Goal: Task Accomplishment & Management: Manage account settings

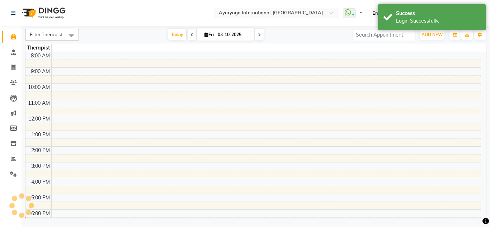
select select "en"
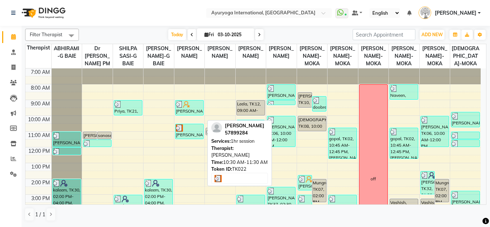
click at [190, 139] on div "[PERSON_NAME], TK22, 10:30 AM-11:30 AM, 1hr session" at bounding box center [189, 131] width 28 height 15
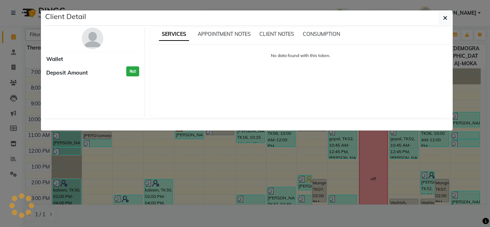
select select "3"
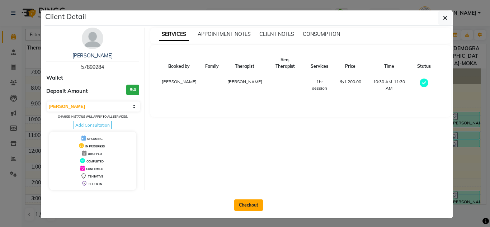
click at [251, 204] on button "Checkout" at bounding box center [248, 204] width 29 height 11
select select "service"
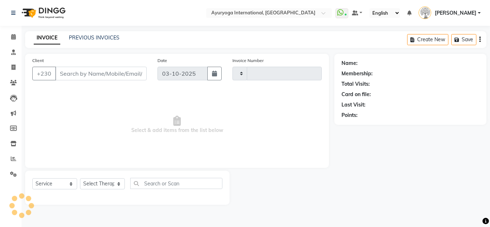
type input "6038"
select select "730"
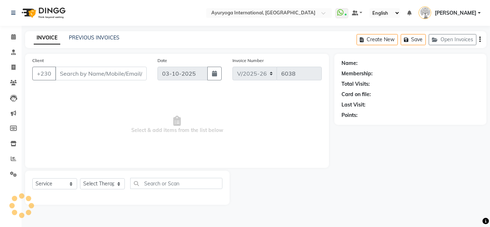
type input "57899284"
select select "69824"
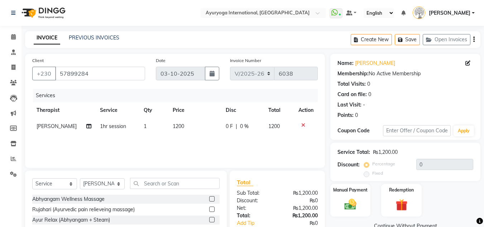
scroll to position [36, 0]
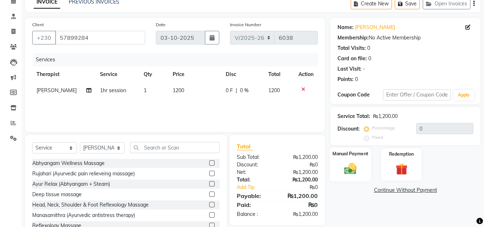
click at [353, 174] on img at bounding box center [351, 168] width 20 height 14
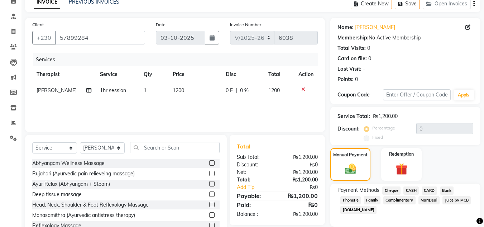
click at [401, 197] on span "Complimentary" at bounding box center [400, 200] width 32 height 8
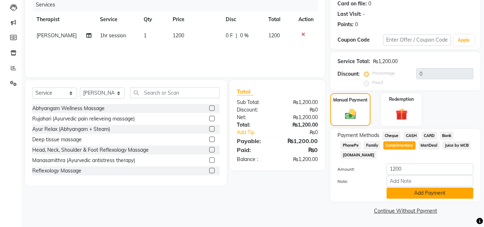
click at [423, 193] on button "Add Payment" at bounding box center [430, 192] width 87 height 11
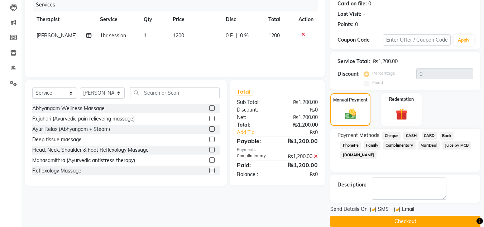
click at [412, 220] on button "Checkout" at bounding box center [405, 221] width 150 height 11
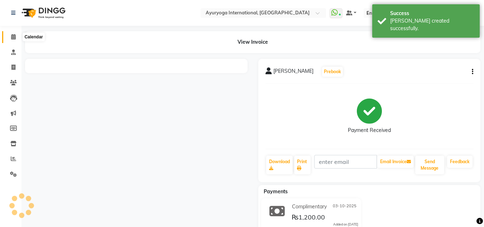
click at [12, 35] on icon at bounding box center [13, 36] width 5 height 5
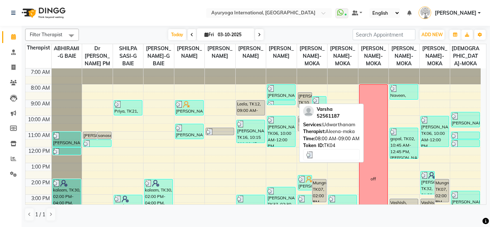
click at [285, 99] on div "[PERSON_NAME], TK04, 08:00 AM-09:00 AM, [GEOGRAPHIC_DATA]" at bounding box center [281, 92] width 28 height 15
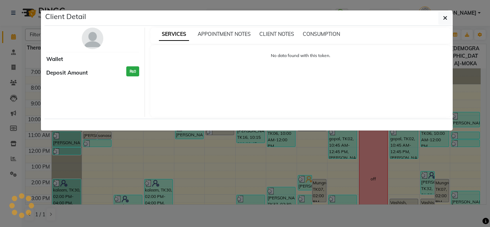
select select "3"
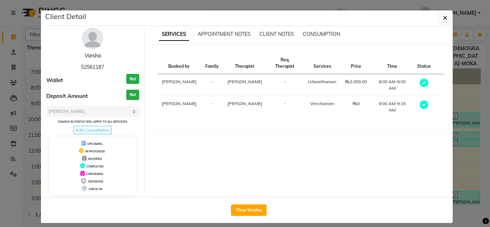
click at [93, 54] on link "Varsha" at bounding box center [93, 55] width 16 height 6
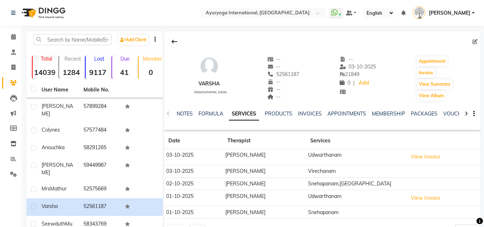
click at [468, 112] on icon at bounding box center [466, 113] width 3 height 5
click at [438, 116] on link "VOUCHERS" at bounding box center [446, 113] width 28 height 6
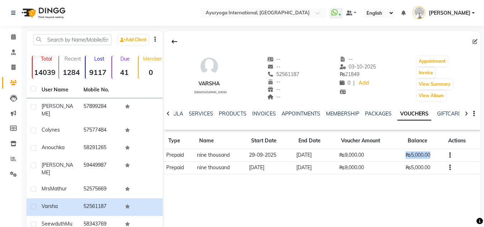
drag, startPoint x: 406, startPoint y: 152, endPoint x: 432, endPoint y: 156, distance: 25.3
click at [432, 156] on td "₨5,000.00" at bounding box center [424, 155] width 41 height 13
click at [359, 152] on td "₨9,000.00" at bounding box center [370, 155] width 66 height 13
click at [358, 152] on td "₨9,000.00" at bounding box center [370, 155] width 66 height 13
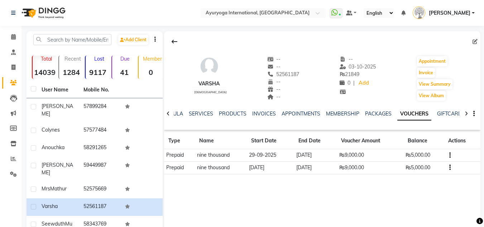
click at [351, 170] on td "₨9,000.00" at bounding box center [370, 167] width 66 height 13
click at [406, 185] on div "[PERSON_NAME] [DEMOGRAPHIC_DATA] -- -- 52561187 -- -- -- -- [DATE] ₨ 21849 0 | …" at bounding box center [322, 138] width 317 height 215
click at [15, 38] on icon at bounding box center [13, 36] width 5 height 5
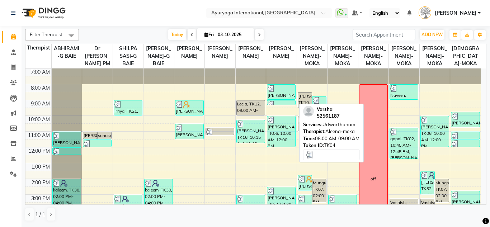
click at [273, 92] on img at bounding box center [270, 88] width 7 height 7
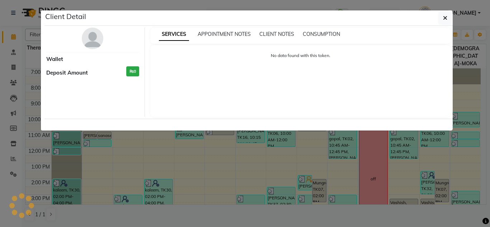
select select "3"
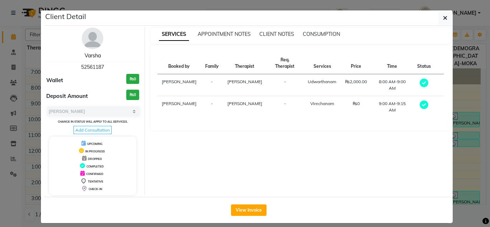
click at [95, 54] on link "Varsha" at bounding box center [93, 55] width 16 height 6
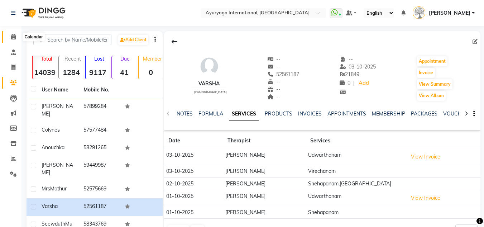
click at [18, 37] on span at bounding box center [13, 37] width 13 height 8
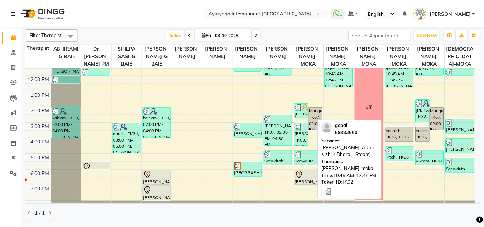
scroll to position [92, 0]
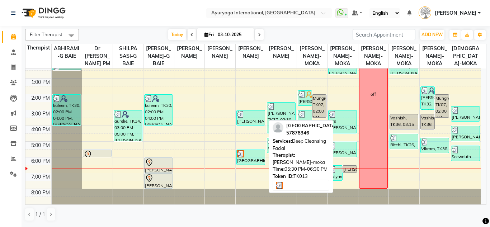
click at [254, 163] on div "[GEOGRAPHIC_DATA], TK13, 05:30 PM-06:30 PM, Deep Cleansing Facial" at bounding box center [251, 157] width 28 height 15
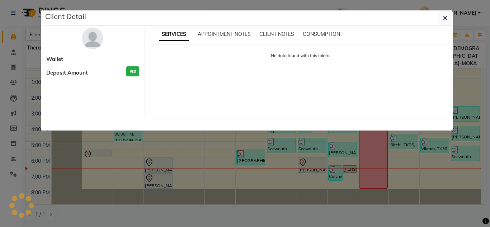
select select "3"
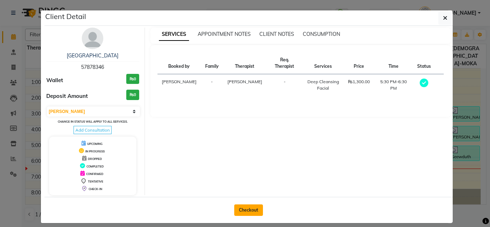
click at [256, 213] on button "Checkout" at bounding box center [248, 209] width 29 height 11
select select "service"
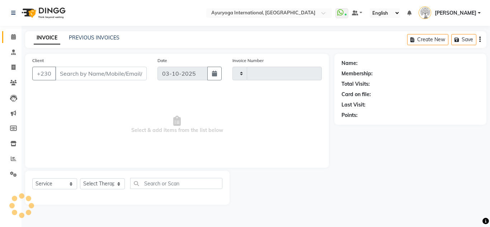
type input "6039"
select select "730"
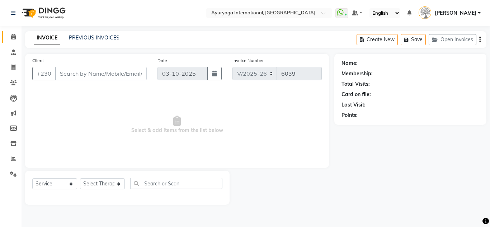
type input "57878346"
select select "60459"
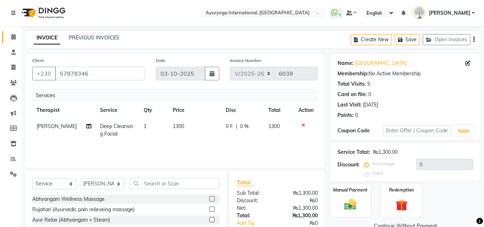
scroll to position [60, 0]
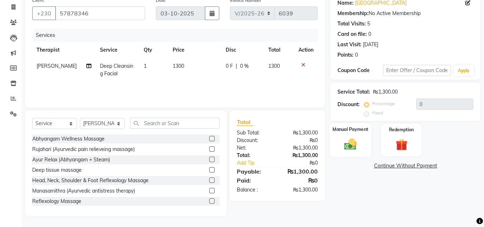
click at [350, 147] on img at bounding box center [351, 144] width 20 height 14
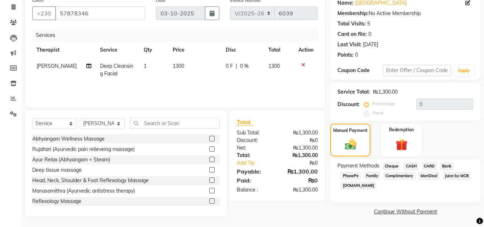
click at [412, 165] on span "CASH" at bounding box center [411, 166] width 15 height 8
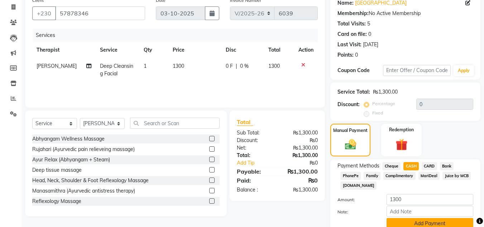
click at [437, 221] on button "Add Payment" at bounding box center [430, 223] width 87 height 11
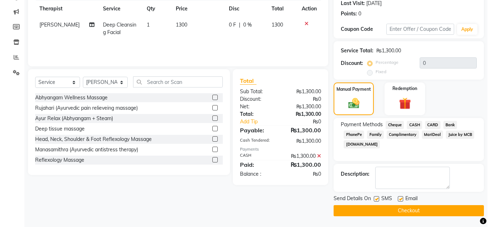
scroll to position [0, 0]
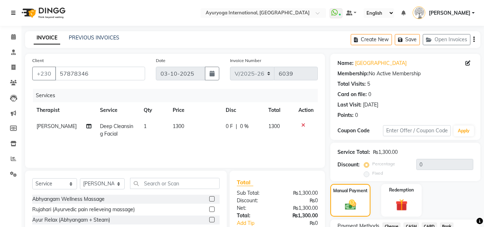
click at [11, 13] on icon at bounding box center [13, 12] width 4 height 5
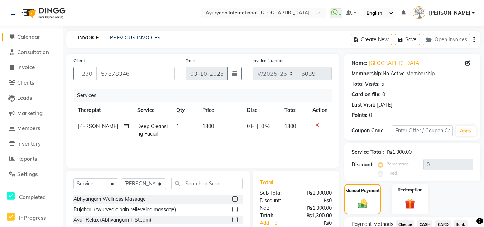
click at [28, 36] on span "Calendar" at bounding box center [28, 36] width 23 height 7
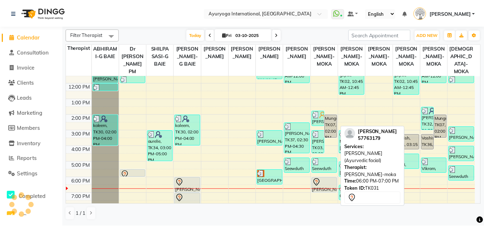
scroll to position [100, 0]
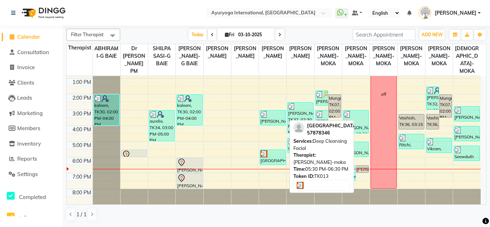
click at [273, 161] on div "[GEOGRAPHIC_DATA], TK13, 05:30 PM-06:30 PM, Deep Cleansing Facial" at bounding box center [272, 157] width 25 height 15
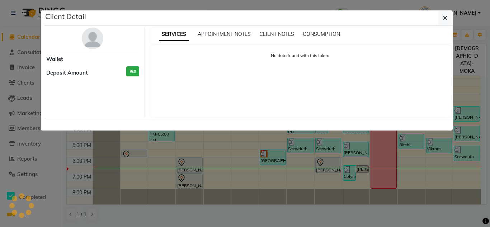
select select "3"
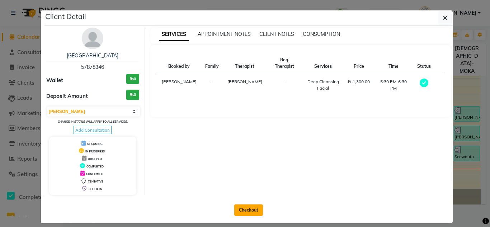
click at [251, 207] on button "Checkout" at bounding box center [248, 209] width 29 height 11
select select "service"
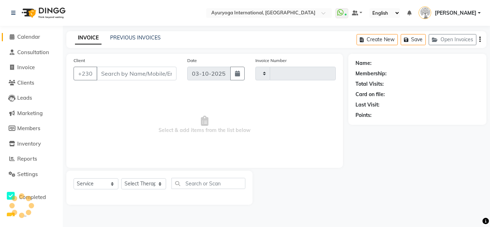
type input "6039"
select select "730"
type input "57878346"
select select "60459"
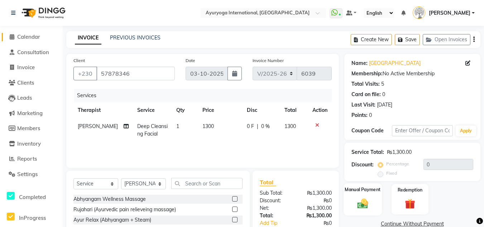
scroll to position [60, 0]
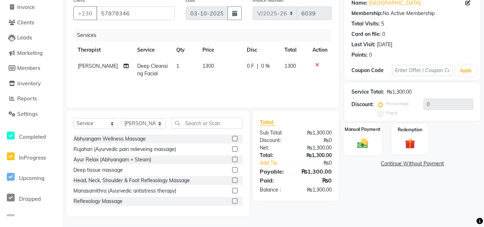
click at [370, 142] on img at bounding box center [363, 143] width 18 height 13
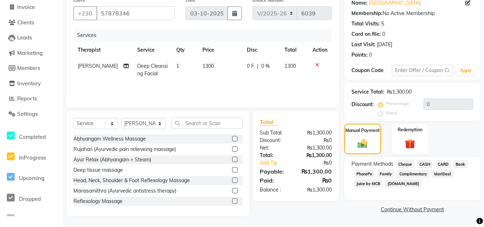
click at [427, 166] on span "CASH" at bounding box center [424, 164] width 15 height 8
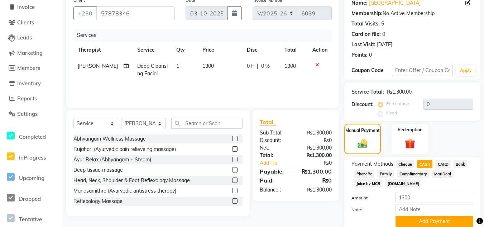
scroll to position [89, 0]
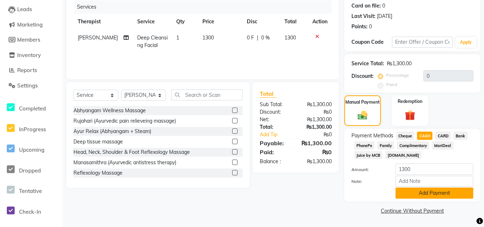
click at [435, 191] on button "Add Payment" at bounding box center [435, 192] width 78 height 11
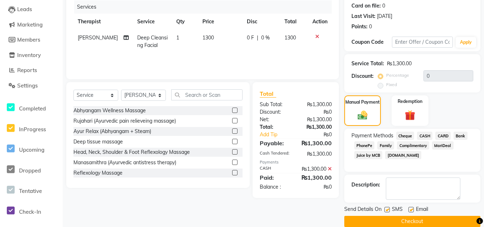
scroll to position [99, 0]
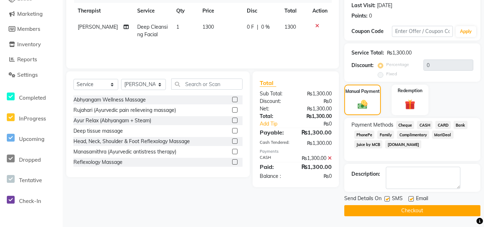
click at [416, 214] on button "Checkout" at bounding box center [412, 210] width 136 height 11
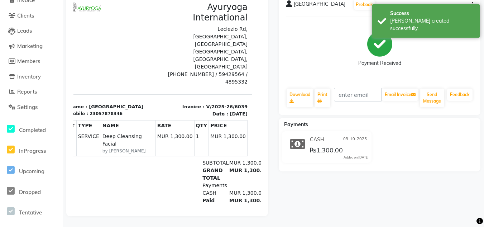
scroll to position [11, 12]
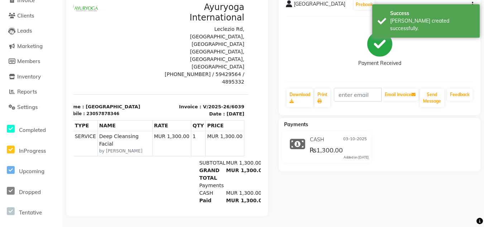
drag, startPoint x: 228, startPoint y: 204, endPoint x: 329, endPoint y: 197, distance: 102.1
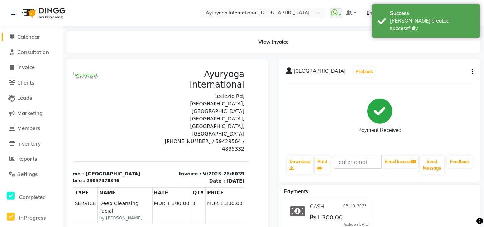
click at [33, 37] on span "Calendar" at bounding box center [28, 36] width 23 height 7
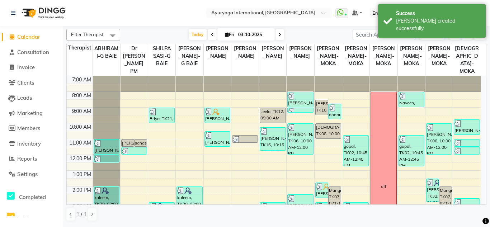
scroll to position [100, 0]
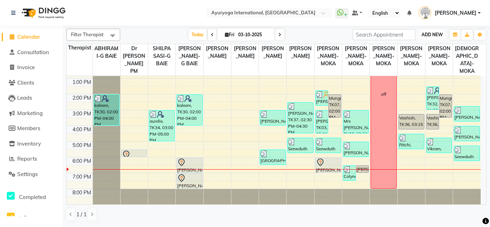
click at [428, 35] on span "ADD NEW" at bounding box center [431, 34] width 21 height 5
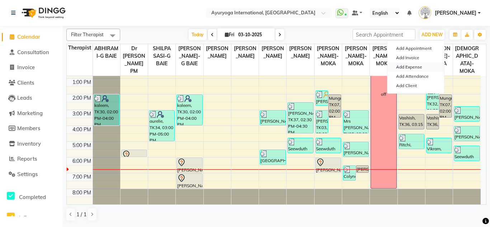
click at [420, 67] on link "Add Expense" at bounding box center [415, 66] width 57 height 9
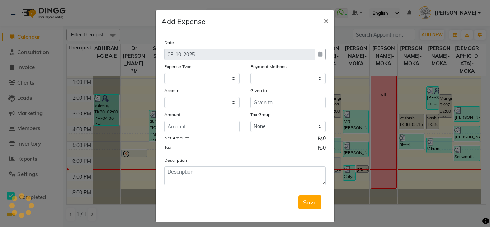
select select
select select "1"
select select "2477"
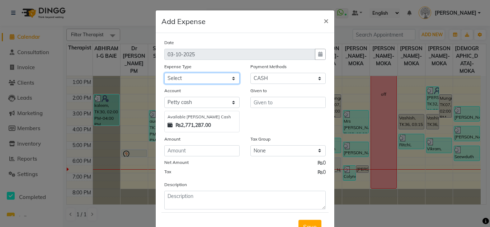
click at [226, 80] on select "Select Advertising and Promotional Expenses Audit Charge BANK CHARGES CAR LOAN …" at bounding box center [201, 78] width 75 height 11
select select "77"
click at [164, 73] on select "Select Advertising and Promotional Expenses Audit Charge BANK CHARGES CAR LOAN …" at bounding box center [201, 78] width 75 height 11
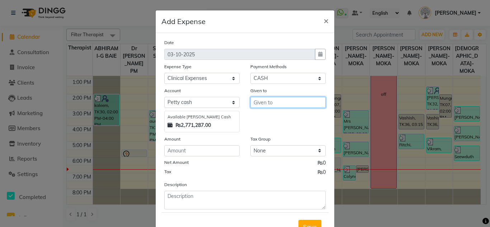
click at [264, 106] on input "text" at bounding box center [287, 102] width 75 height 11
type input "two pillars ltd"
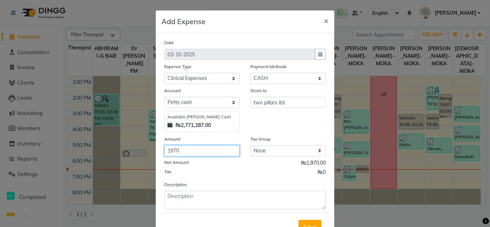
type input "1970"
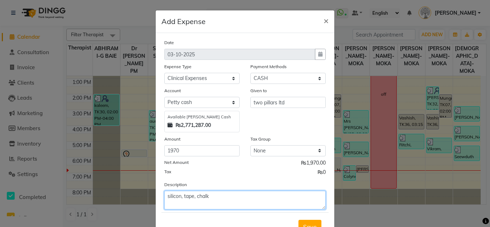
scroll to position [30, 0]
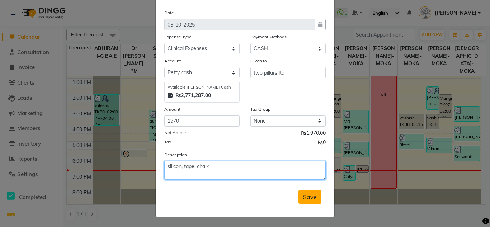
type textarea "silicon, tape, chalk"
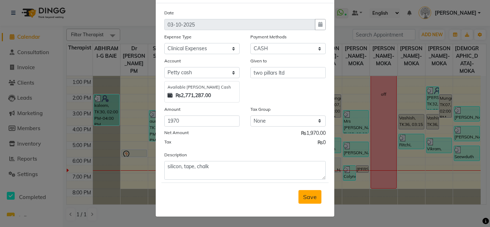
click at [306, 195] on span "Save" at bounding box center [310, 196] width 14 height 7
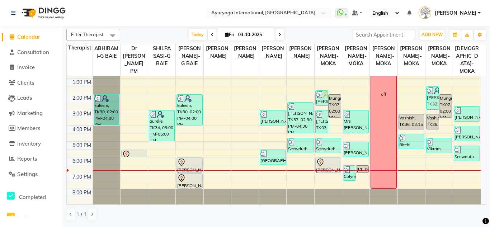
click at [261, 31] on input "03-10-2025" at bounding box center [254, 34] width 36 height 11
select select "10"
select select "2025"
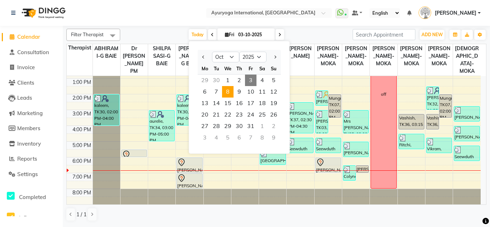
click at [223, 92] on span "8" at bounding box center [227, 91] width 11 height 11
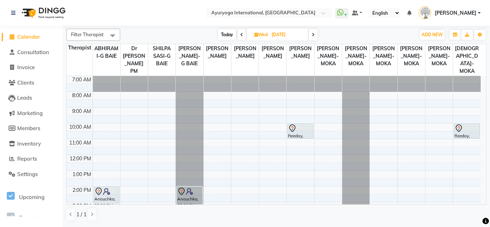
scroll to position [100, 0]
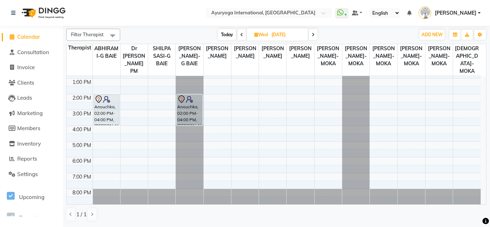
click at [227, 33] on span "Today" at bounding box center [227, 34] width 18 height 11
type input "03-10-2025"
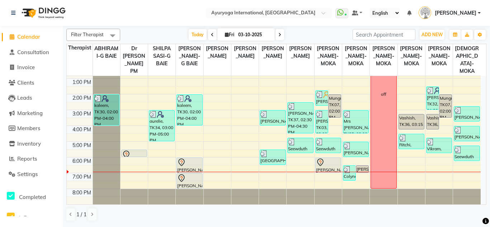
scroll to position [0, 0]
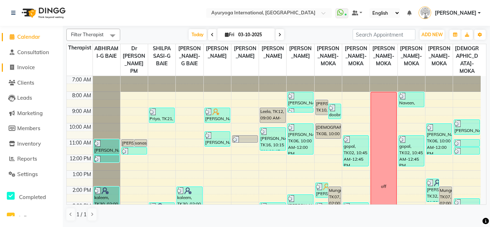
click at [20, 71] on link "Invoice" at bounding box center [31, 67] width 59 height 8
select select "service"
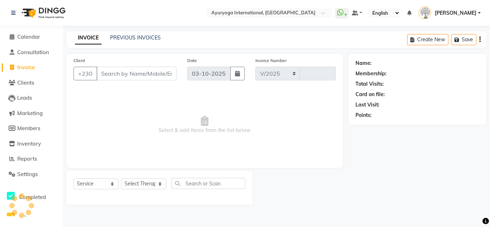
select select "730"
type input "6040"
